Goal: Transaction & Acquisition: Purchase product/service

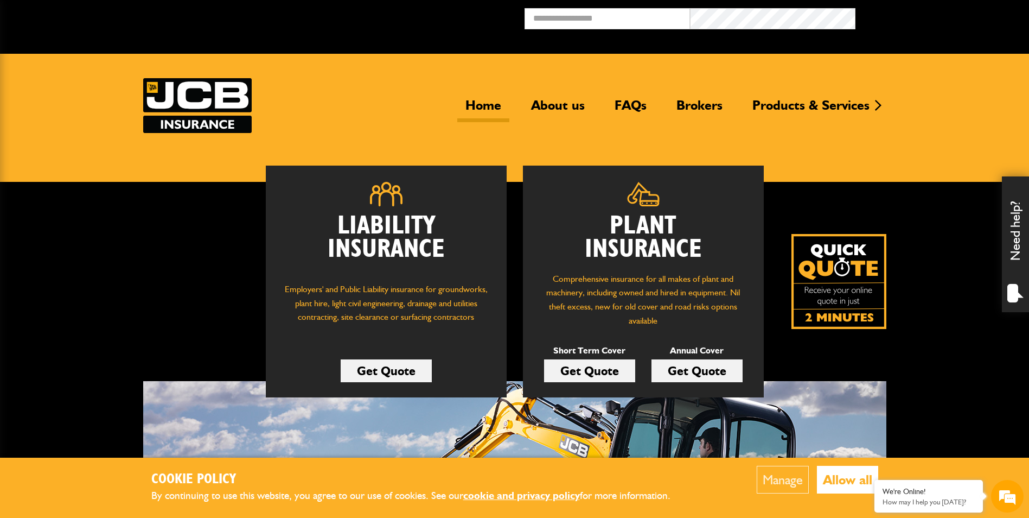
click at [704, 368] on link "Get Quote" at bounding box center [697, 370] width 91 height 23
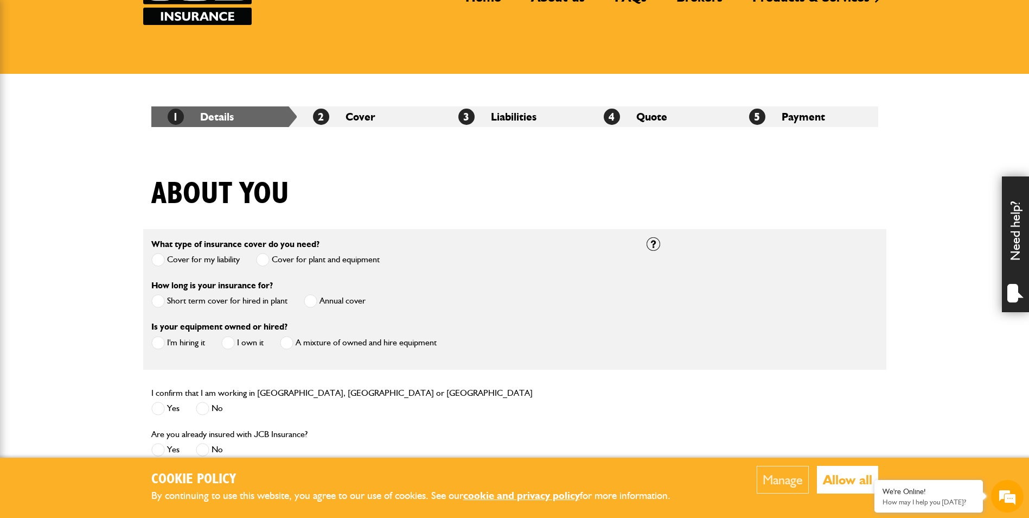
scroll to position [108, 0]
click at [312, 299] on span at bounding box center [311, 300] width 14 height 14
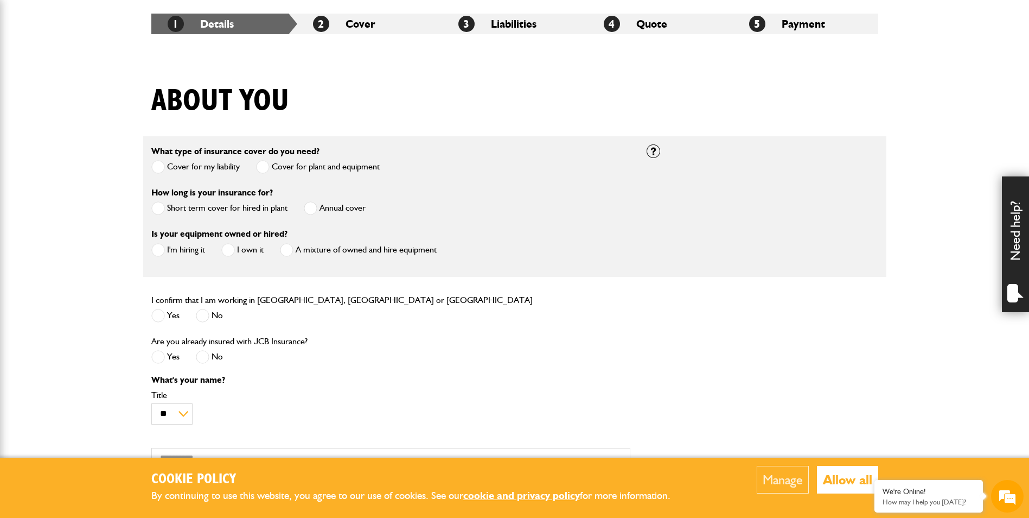
scroll to position [217, 0]
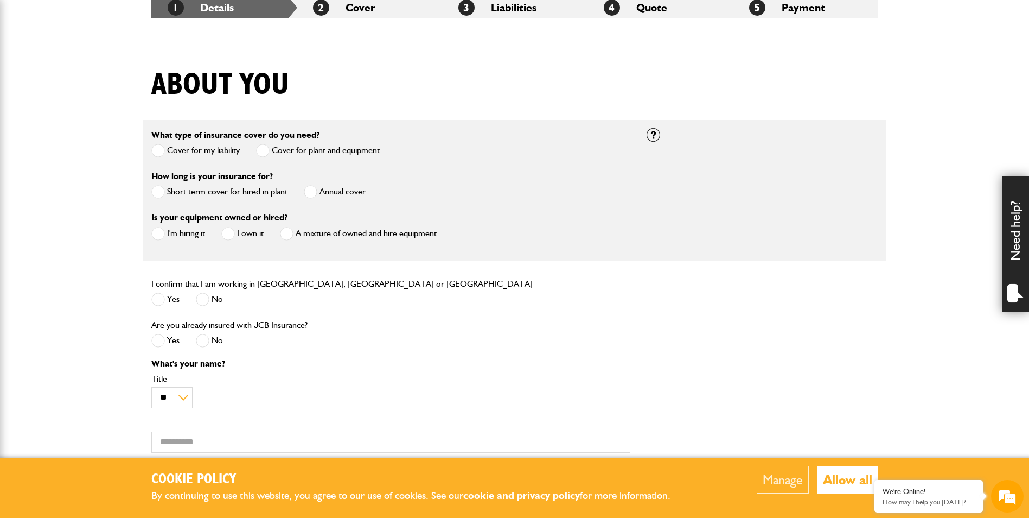
click at [158, 236] on span at bounding box center [158, 234] width 14 height 14
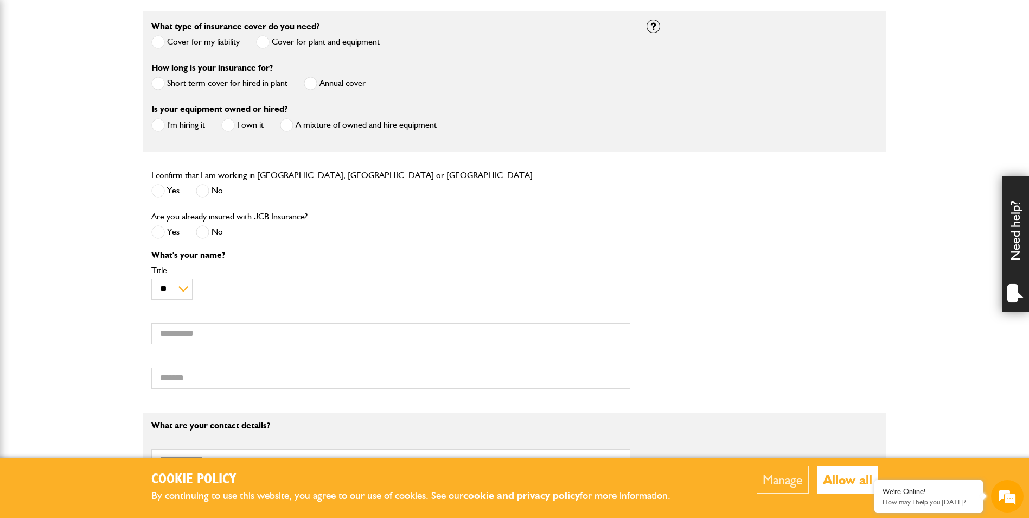
scroll to position [0, 0]
click at [158, 189] on span at bounding box center [158, 191] width 14 height 14
click at [207, 231] on span at bounding box center [203, 232] width 14 height 14
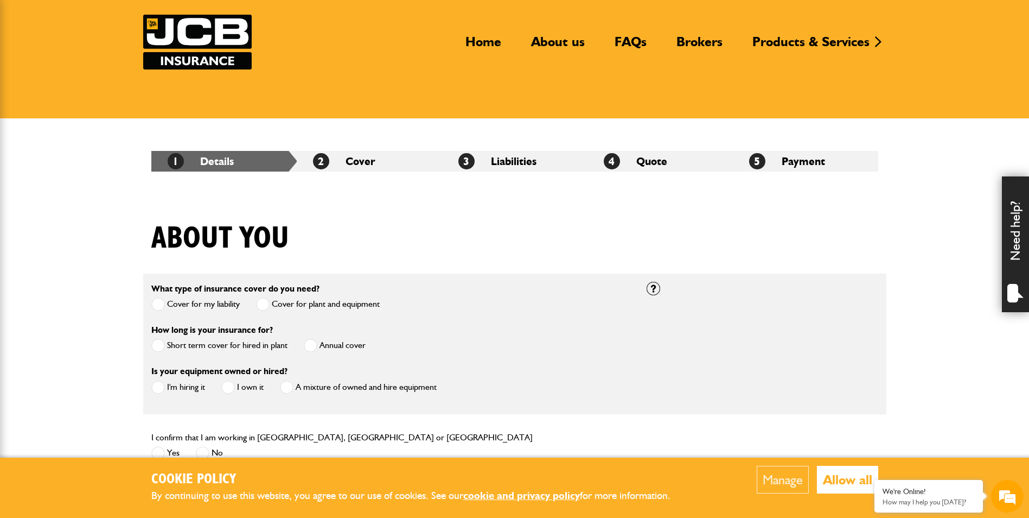
scroll to position [54, 0]
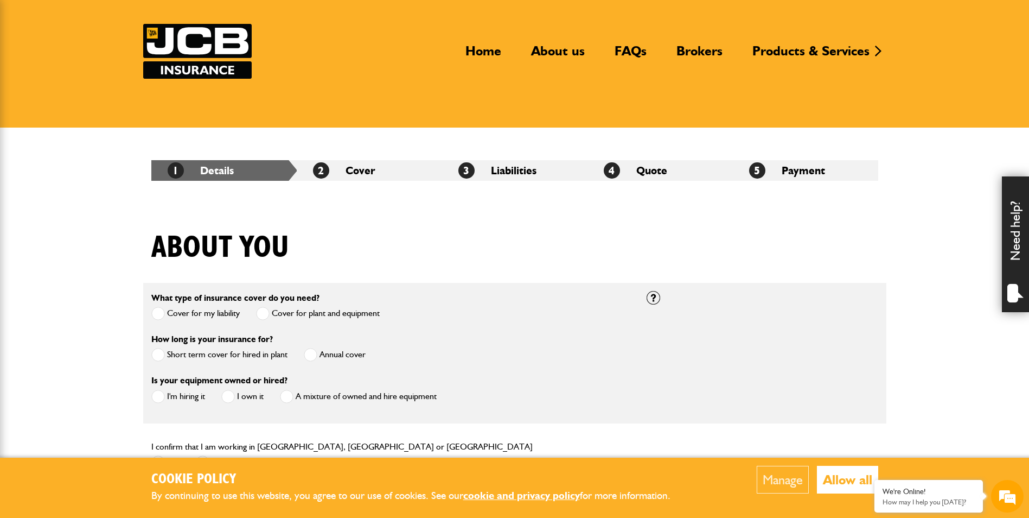
click at [361, 175] on li "2 Cover" at bounding box center [369, 170] width 145 height 21
click at [336, 174] on li "2 Cover" at bounding box center [369, 170] width 145 height 21
click at [371, 173] on li "2 Cover" at bounding box center [369, 170] width 145 height 21
click at [495, 172] on li "3 Liabilities" at bounding box center [514, 170] width 145 height 21
